Goal: Navigation & Orientation: Find specific page/section

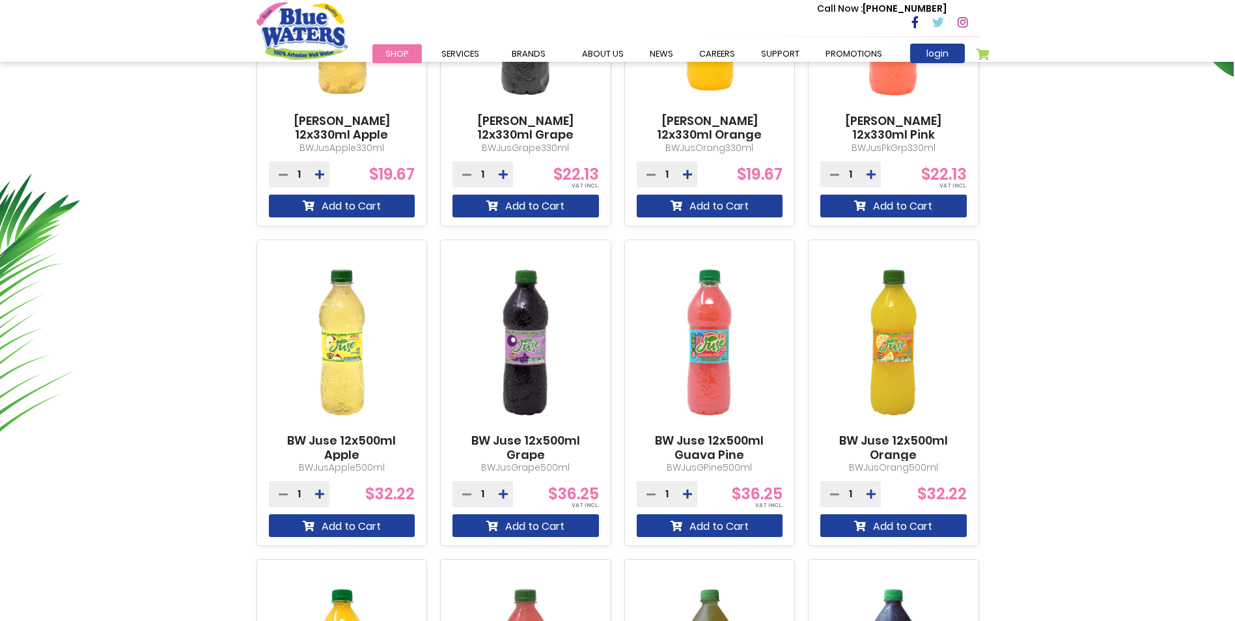
scroll to position [391, 0]
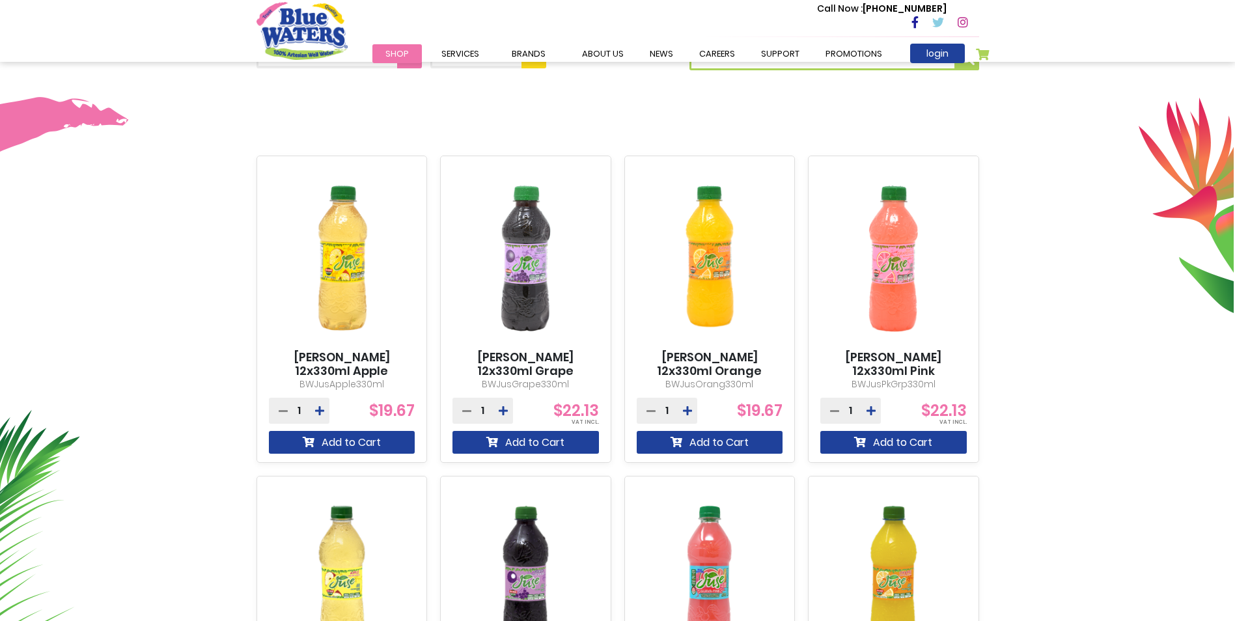
click at [599, 25] on div "Call Now : (868) 640-8824" at bounding box center [673, 23] width 612 height 45
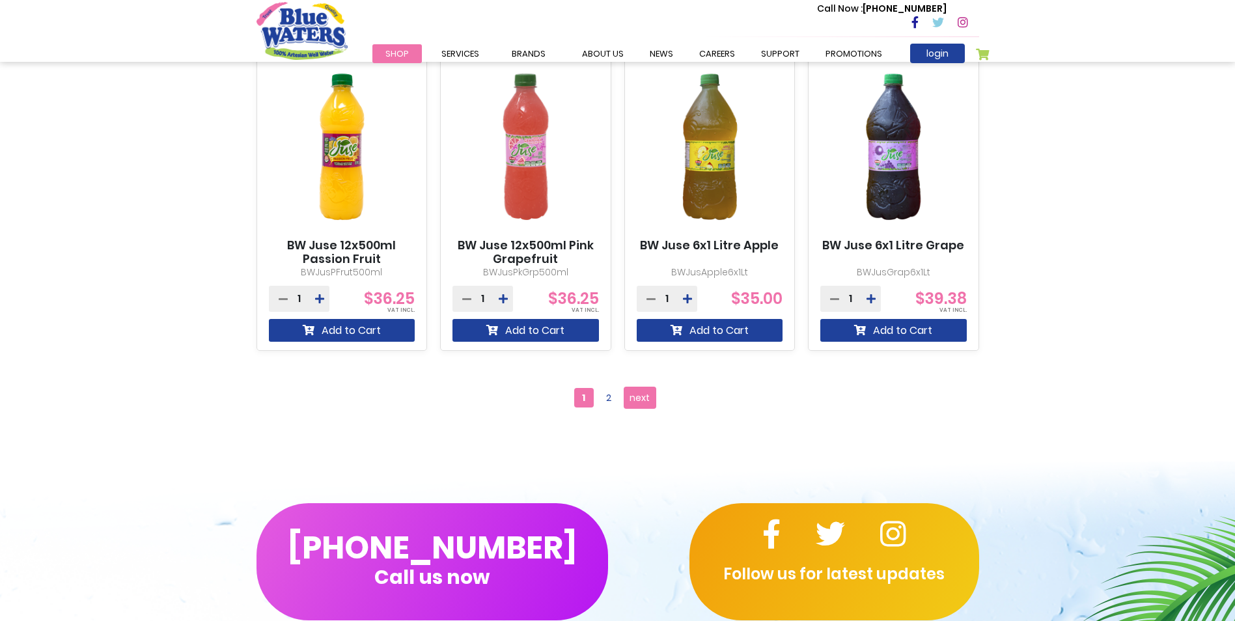
scroll to position [1172, 0]
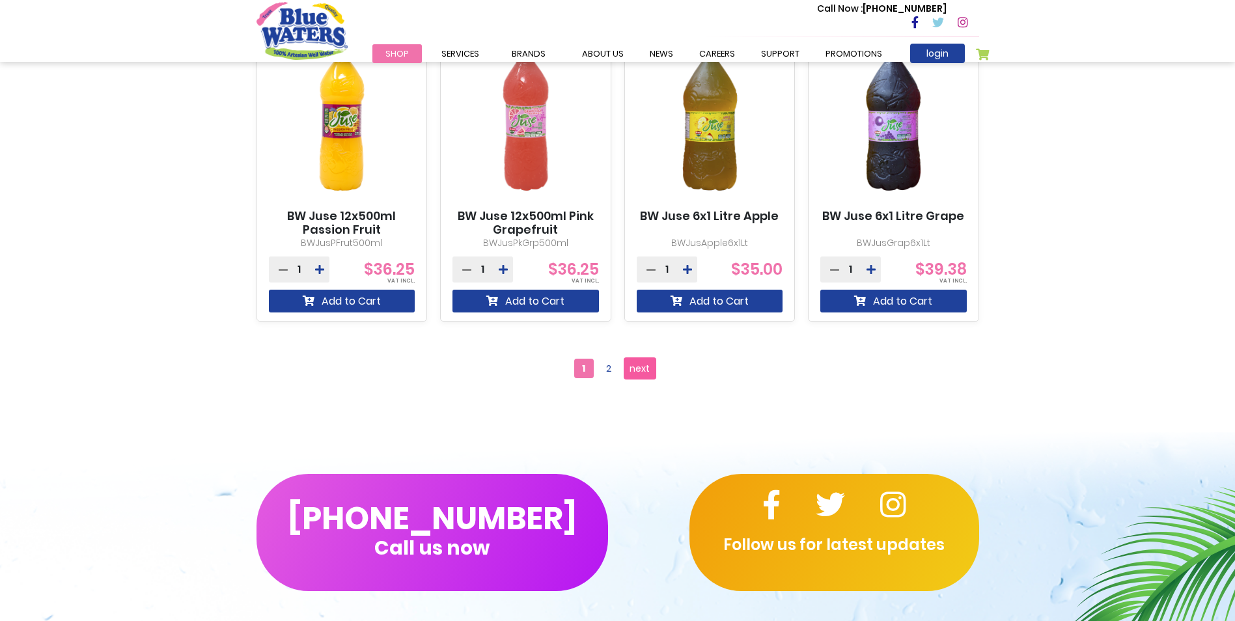
click at [631, 373] on span "next" at bounding box center [639, 369] width 20 height 20
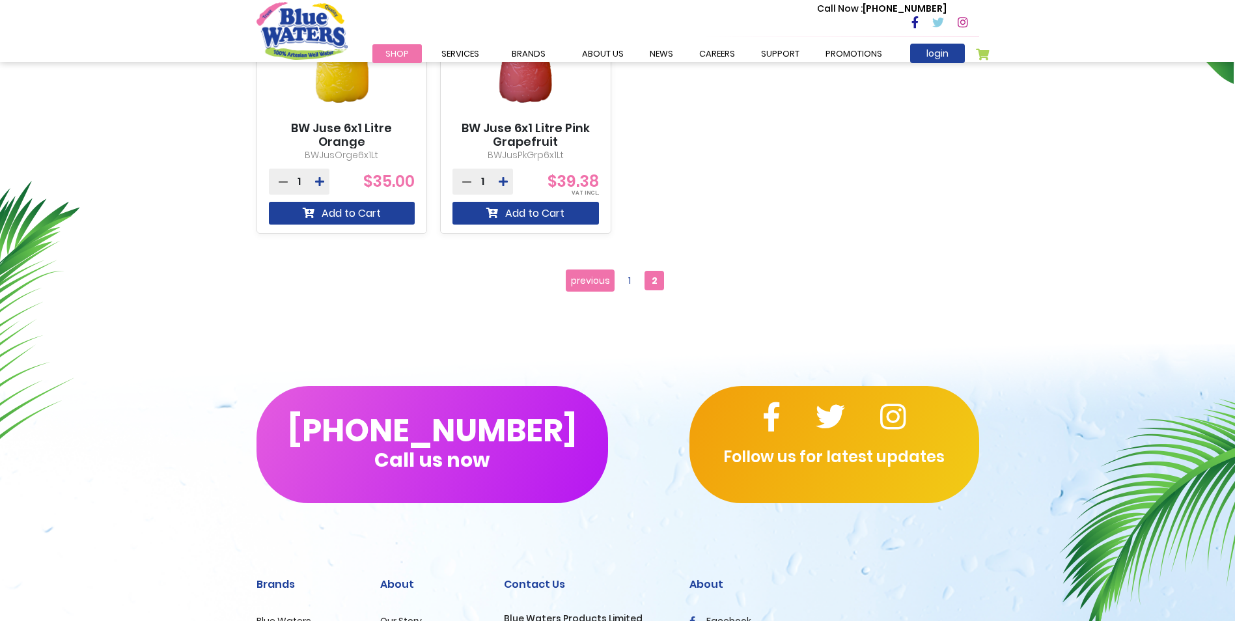
scroll to position [651, 0]
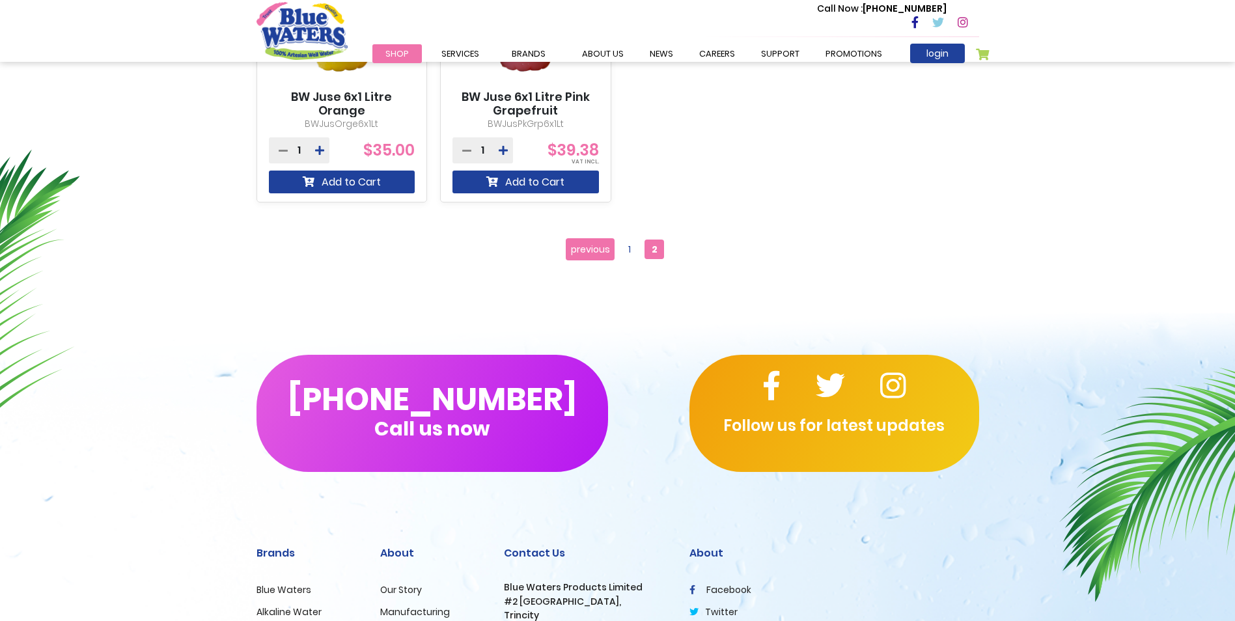
click at [568, 262] on div "**********" at bounding box center [618, 249] width 742 height 55
click at [583, 252] on span "previous" at bounding box center [590, 250] width 39 height 20
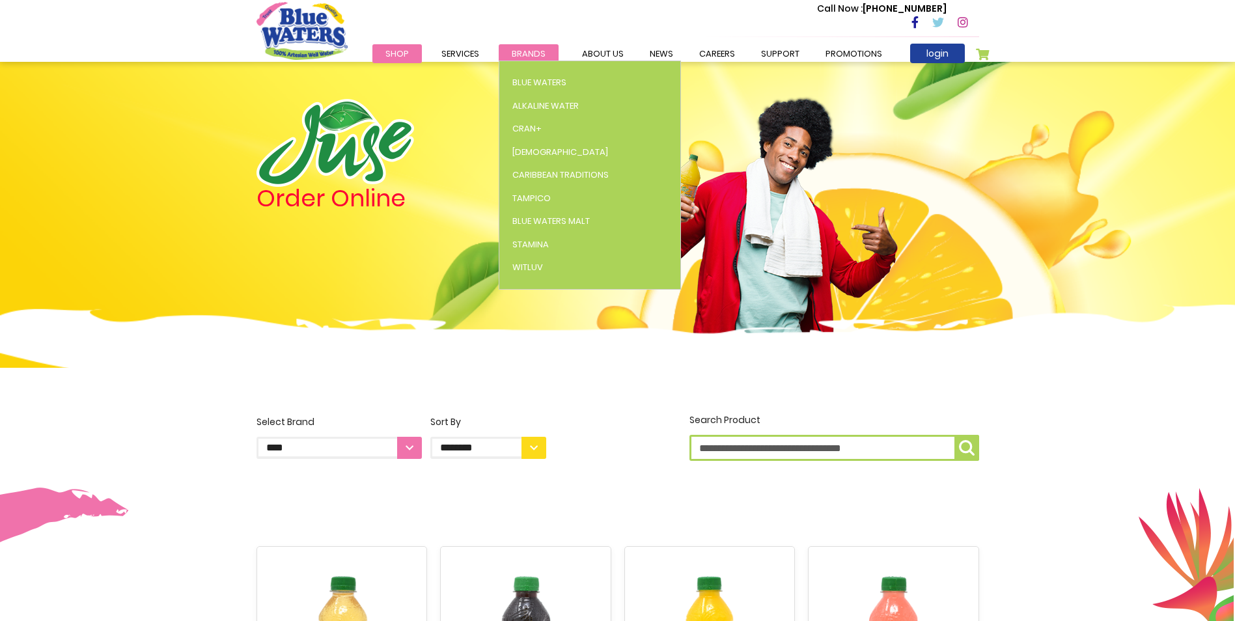
click at [505, 56] on link "Brands" at bounding box center [529, 53] width 60 height 19
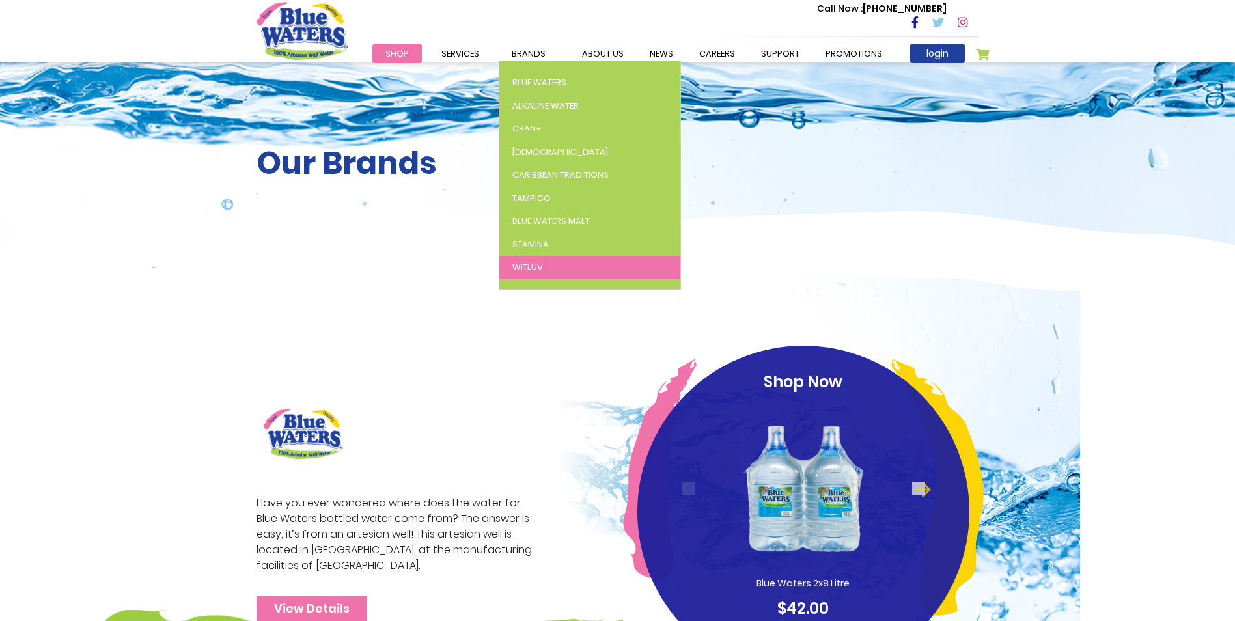
click at [543, 265] on link "WitLuv" at bounding box center [589, 267] width 181 height 23
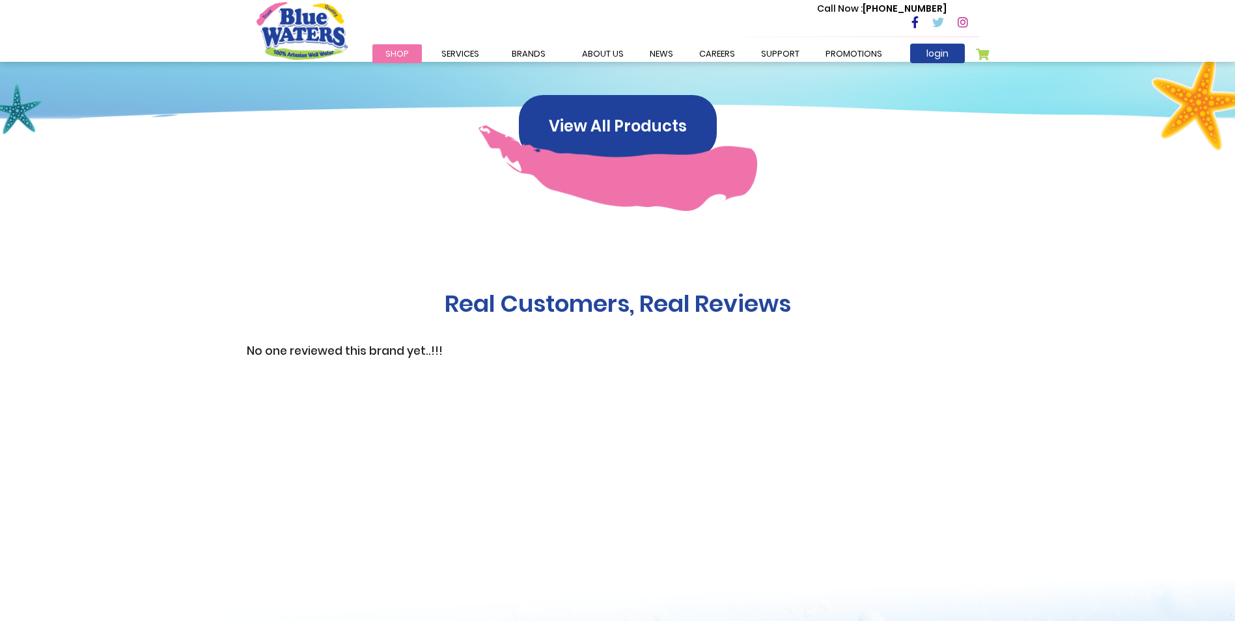
scroll to position [716, 0]
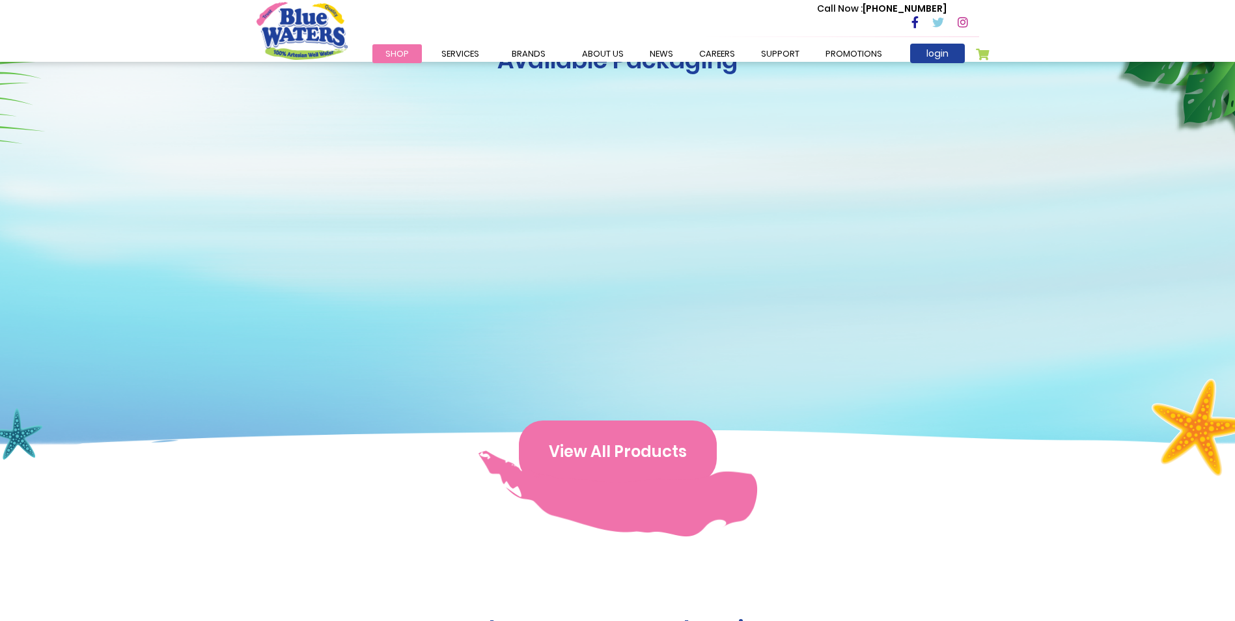
click at [619, 432] on button "View All Products" at bounding box center [618, 451] width 198 height 62
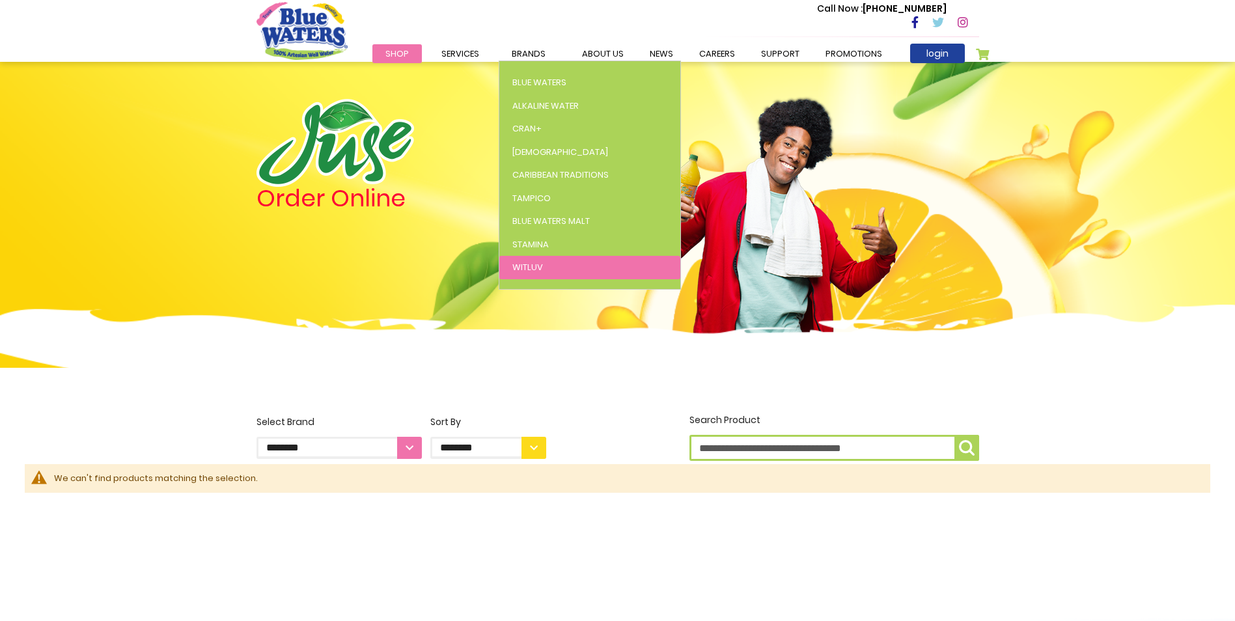
click at [531, 265] on span "WitLuv" at bounding box center [527, 267] width 31 height 12
